Goal: Task Accomplishment & Management: Use online tool/utility

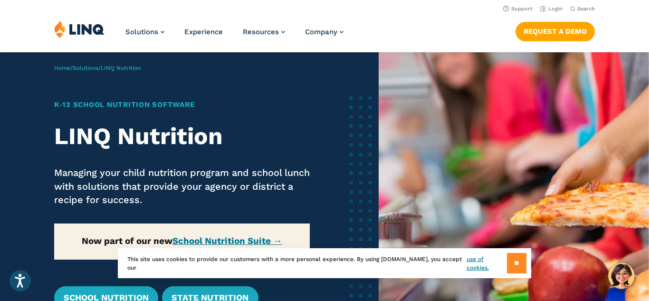
click at [508, 258] on input "**" at bounding box center [516, 263] width 19 height 20
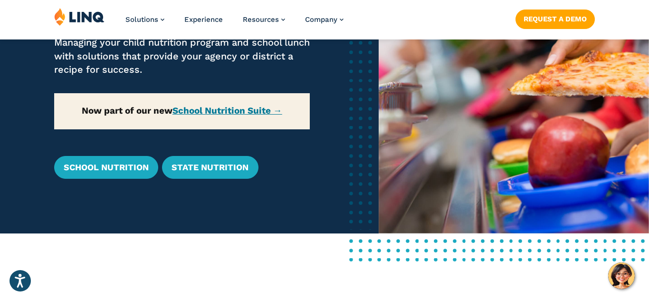
scroll to position [131, 0]
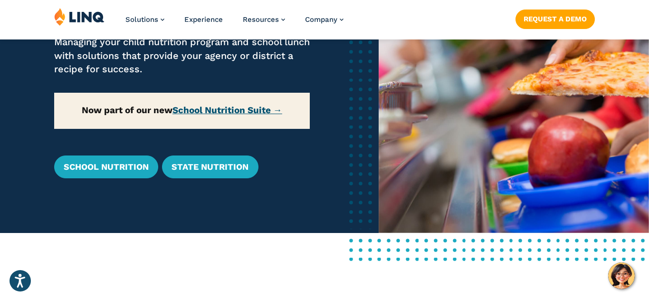
click at [215, 107] on link "School Nutrition Suite →" at bounding box center [228, 110] width 110 height 11
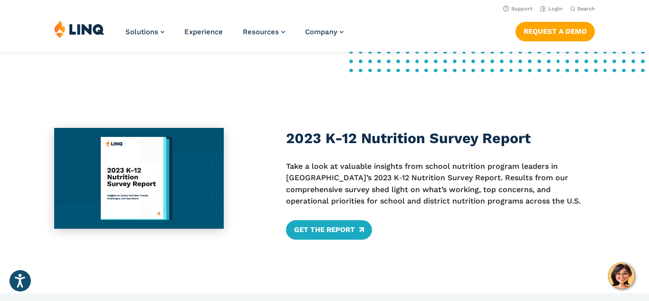
scroll to position [0, 0]
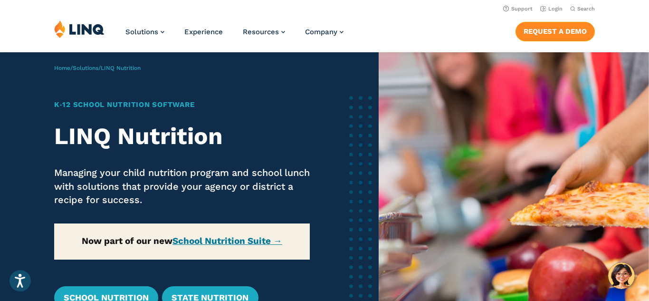
click at [566, 25] on link "Request a Demo" at bounding box center [555, 31] width 79 height 19
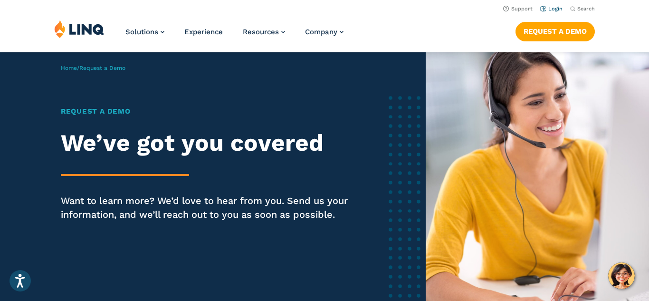
click at [553, 9] on link "Login" at bounding box center [551, 9] width 22 height 6
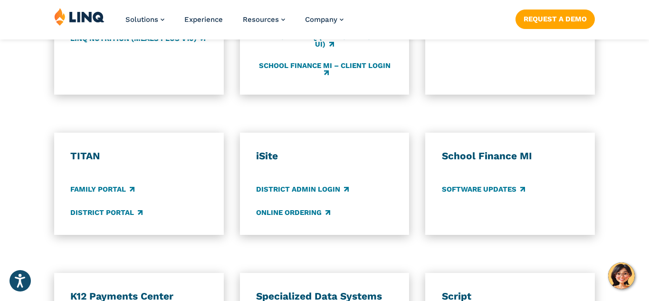
scroll to position [660, 0]
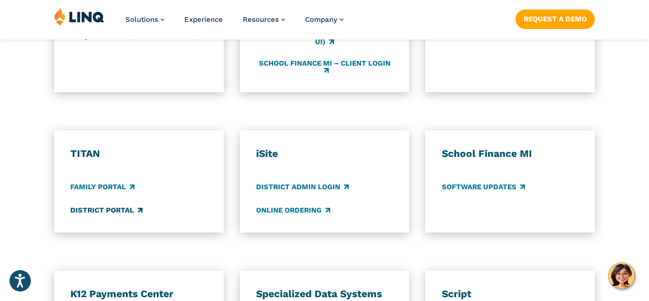
click at [105, 212] on link "District Portal" at bounding box center [106, 210] width 72 height 10
